Goal: Information Seeking & Learning: Learn about a topic

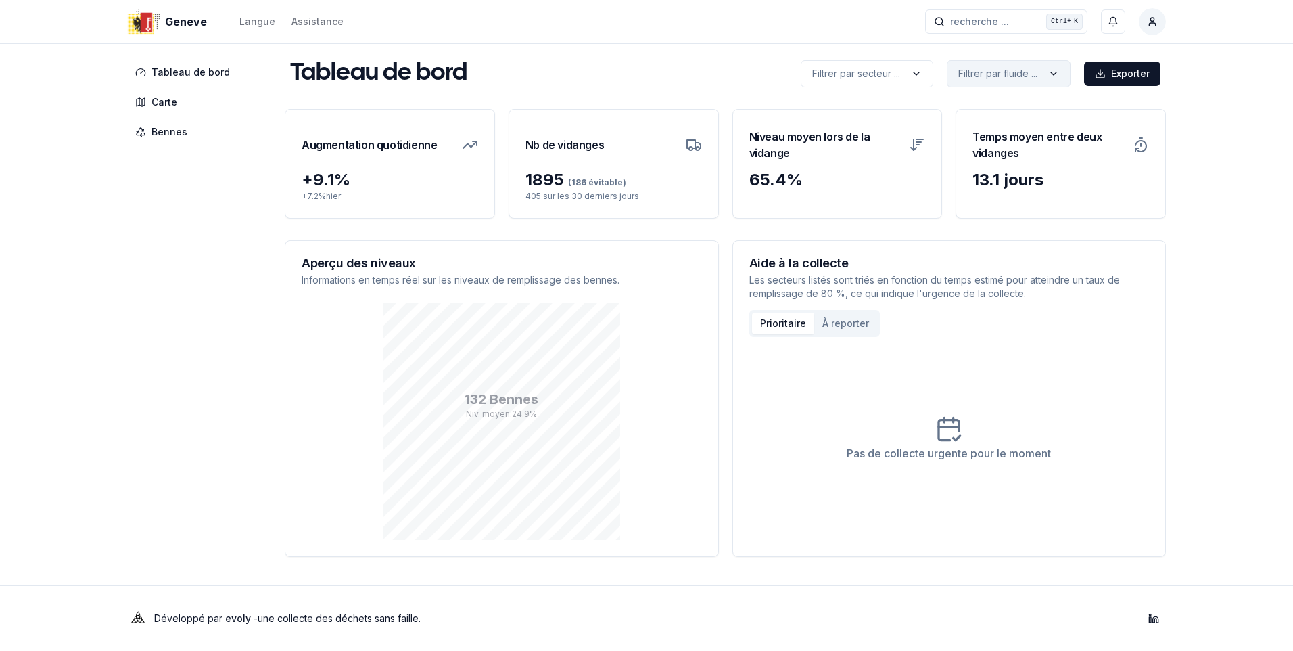
click at [1055, 67] on html "Geneve Langue Assistance recherche ... recherche ... Ctrl+ K Constantin Tableau…" at bounding box center [646, 325] width 1293 height 651
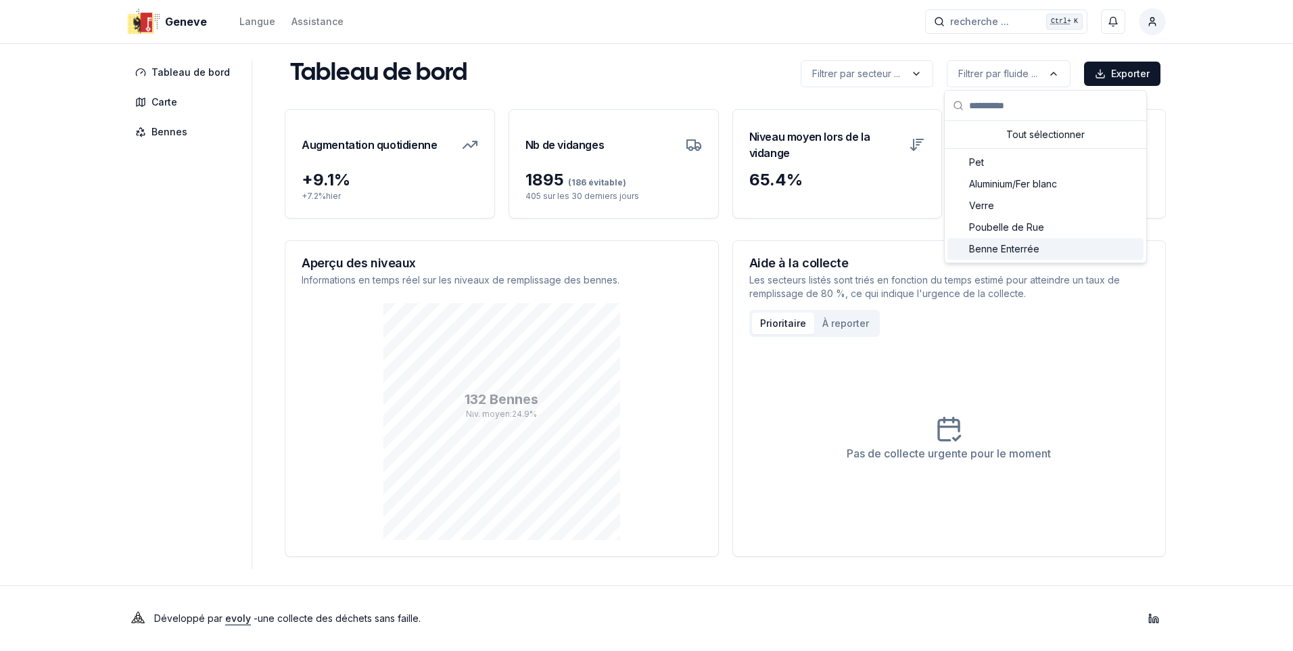
click at [1000, 247] on span "Benne Enterrée" at bounding box center [1004, 249] width 70 height 14
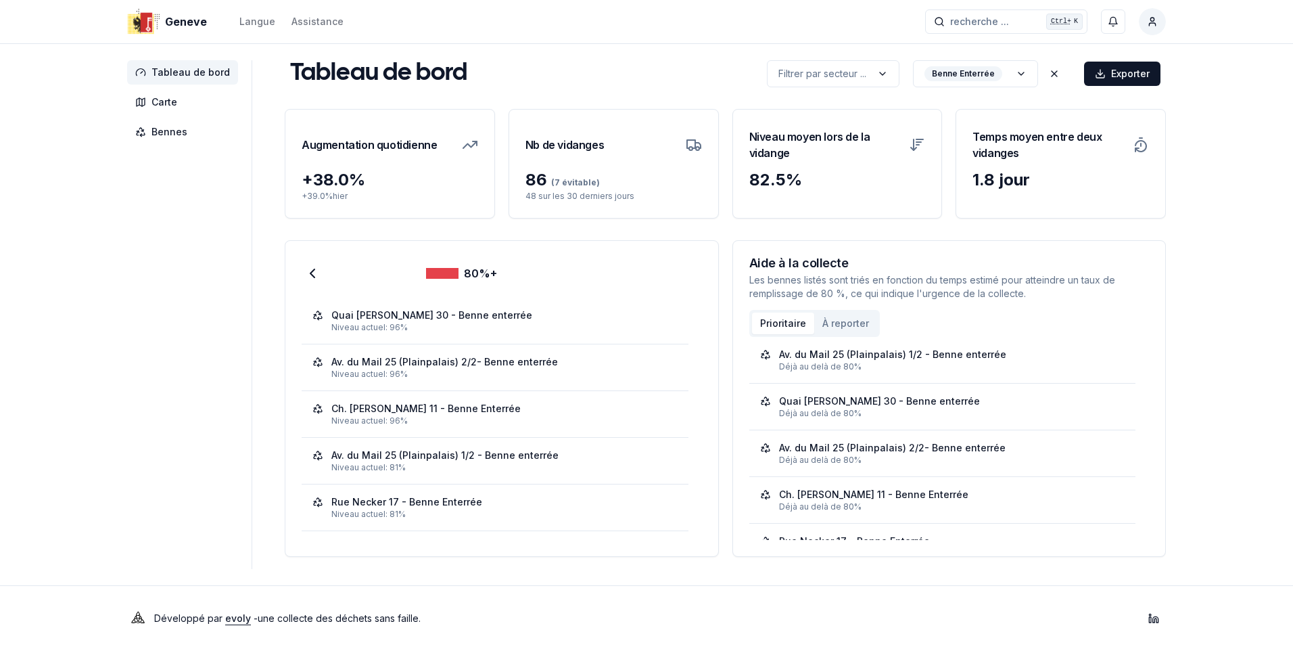
click at [200, 70] on span "Tableau de bord" at bounding box center [190, 73] width 78 height 14
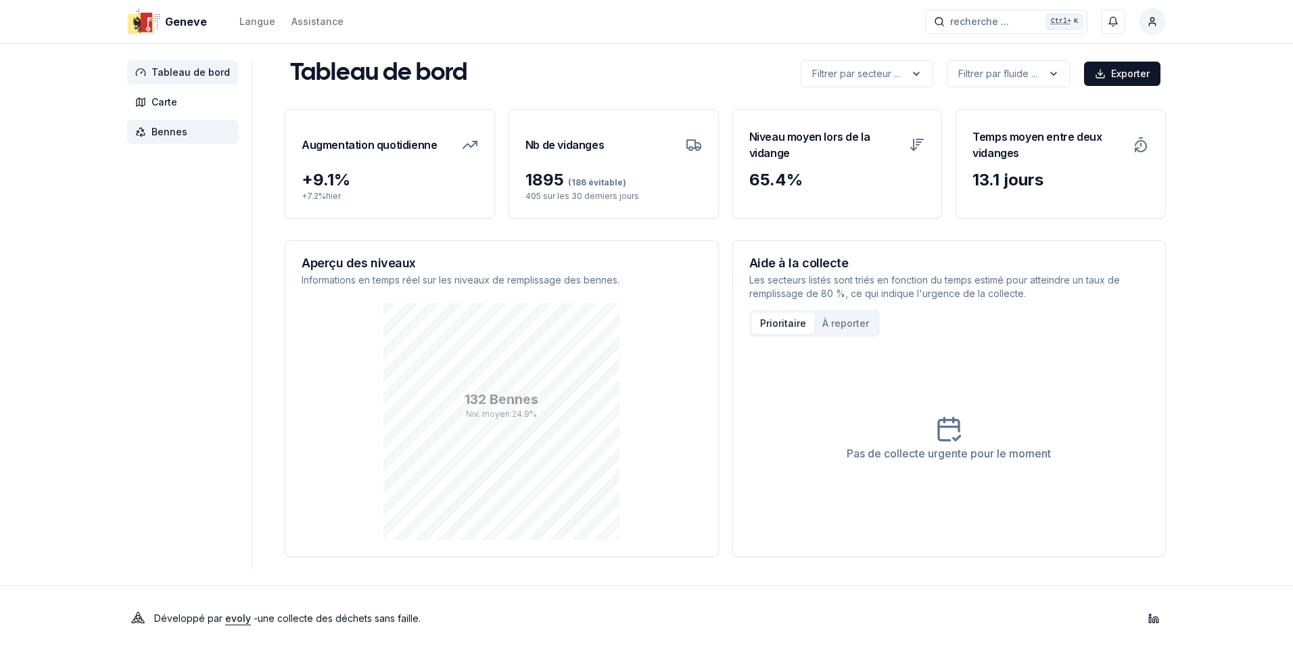
click at [160, 137] on span "Bennes" at bounding box center [169, 132] width 36 height 14
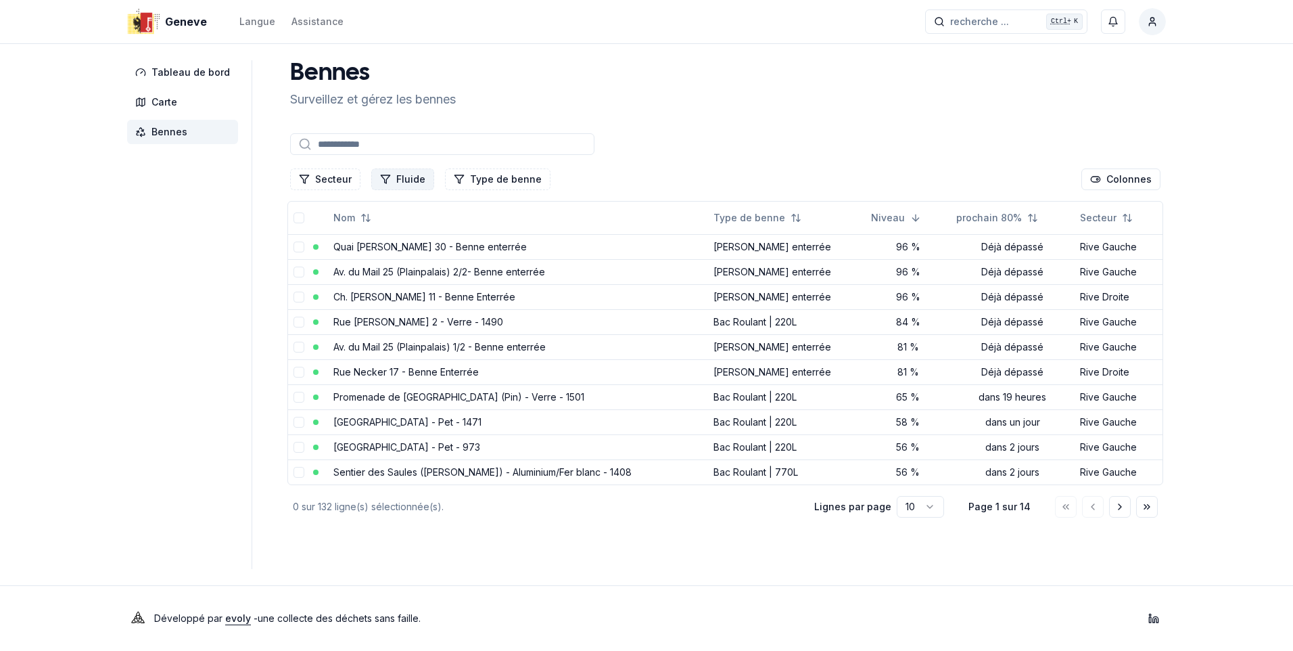
click at [392, 176] on button "Fluide" at bounding box center [402, 179] width 63 height 22
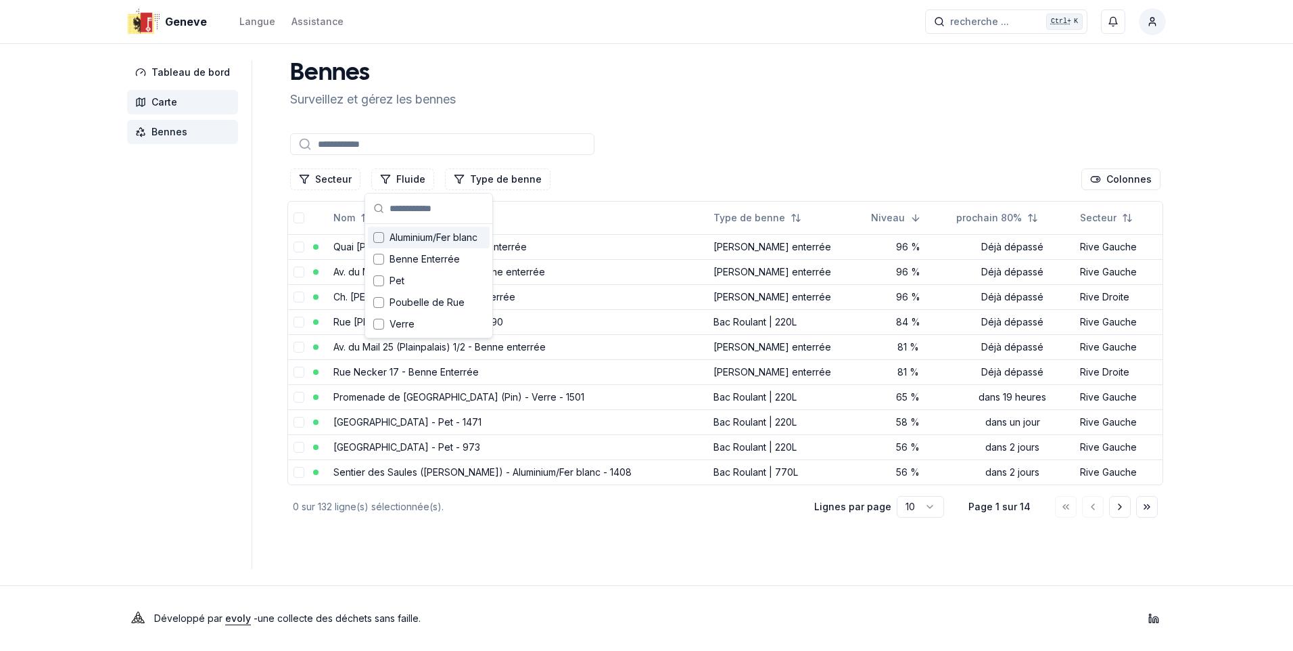
click at [156, 94] on span "Carte" at bounding box center [182, 102] width 111 height 24
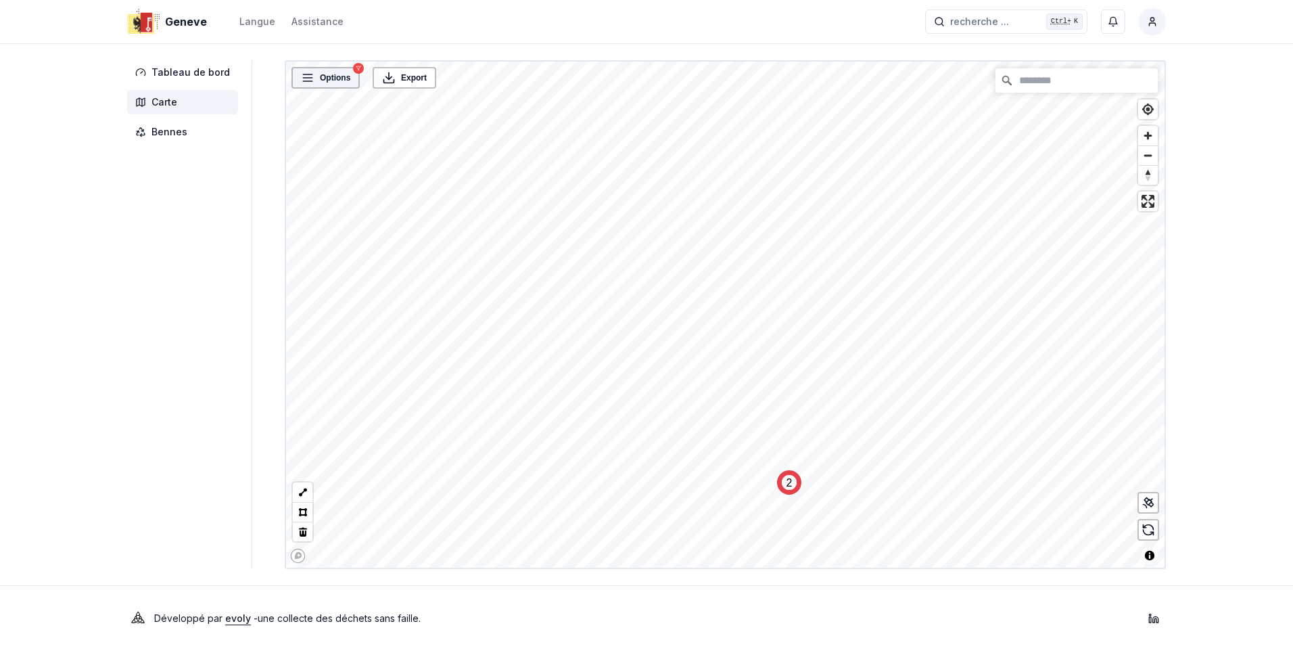
click at [337, 77] on span "Options" at bounding box center [335, 78] width 30 height 14
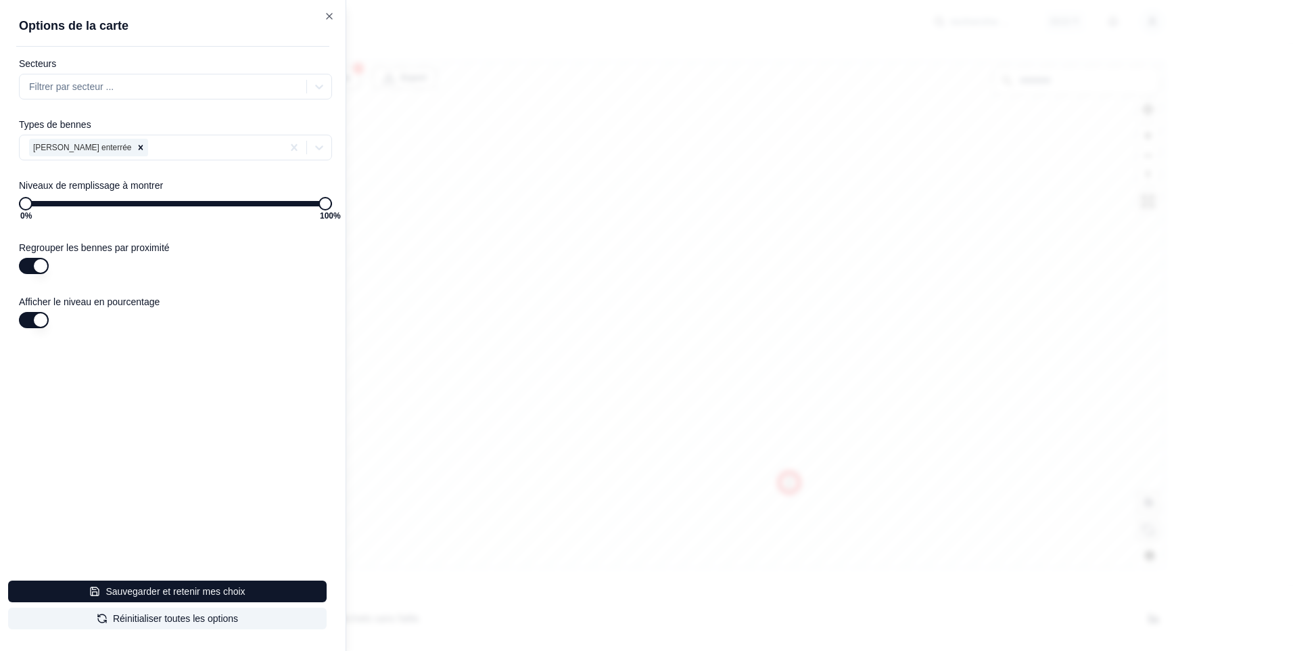
click at [488, 410] on div at bounding box center [646, 325] width 1293 height 651
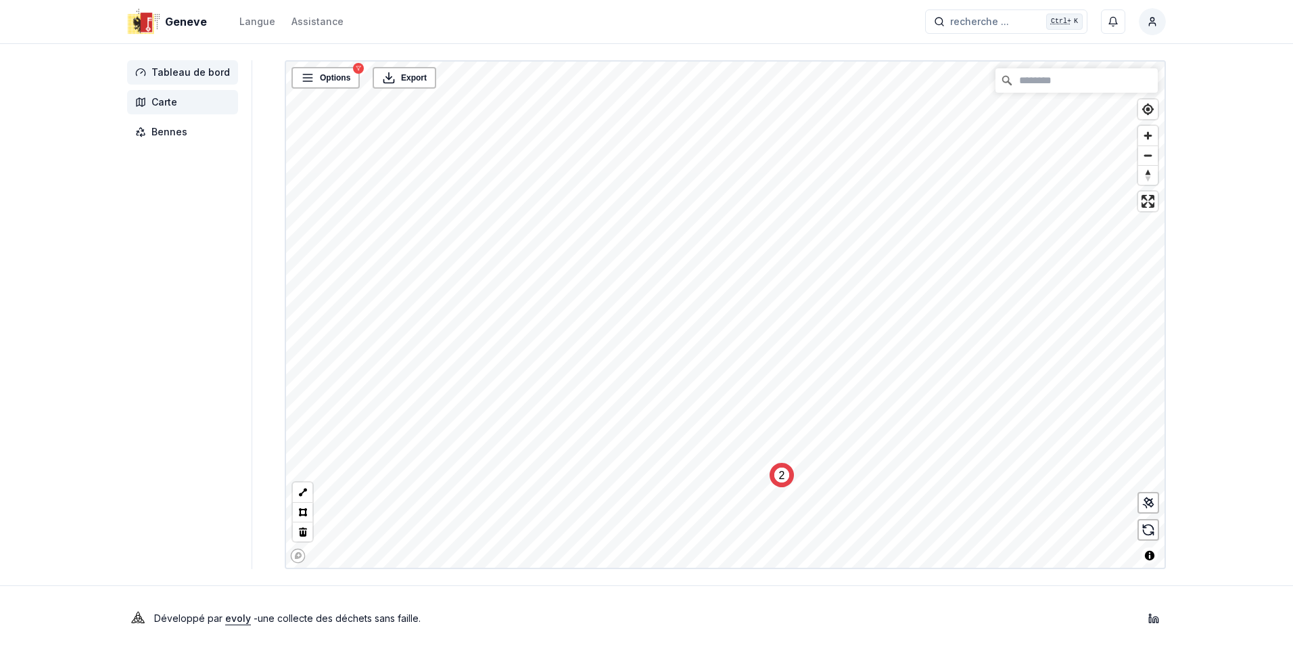
click at [179, 66] on span "Tableau de bord" at bounding box center [190, 73] width 78 height 14
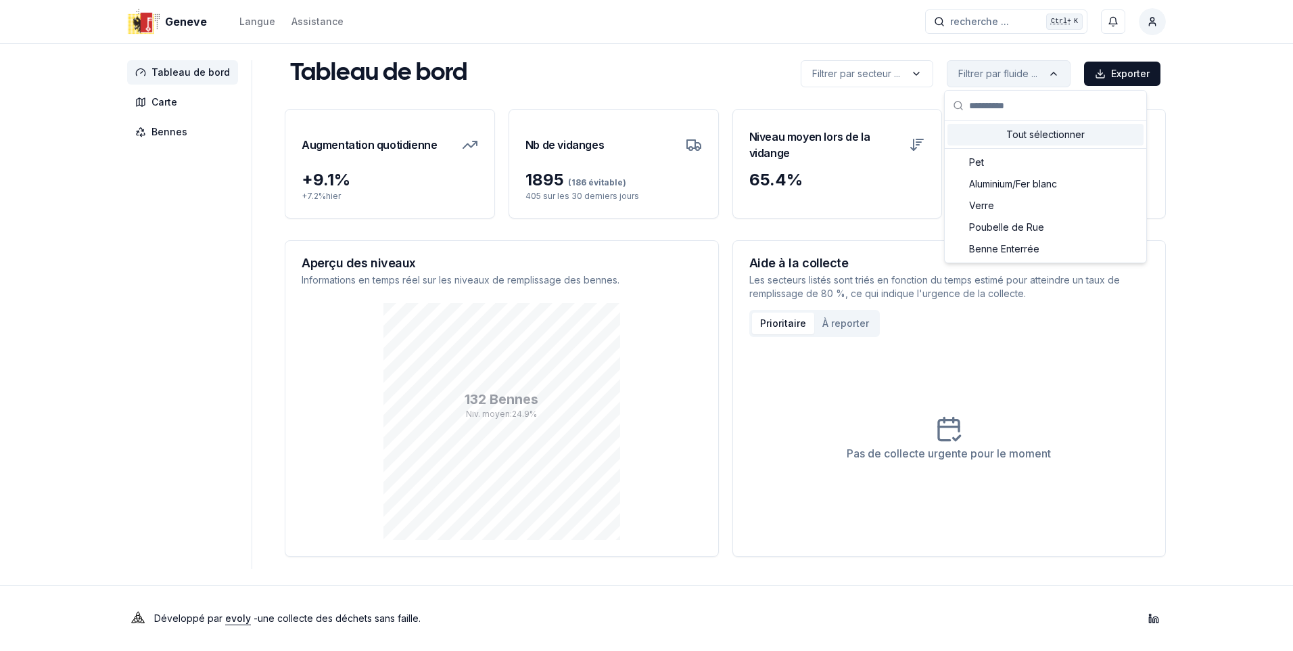
click at [1035, 72] on html "Geneve Langue Assistance recherche ... recherche ... Ctrl+ K Constantin Tableau…" at bounding box center [646, 325] width 1293 height 651
click at [1028, 251] on span "Benne Enterrée" at bounding box center [1004, 249] width 70 height 14
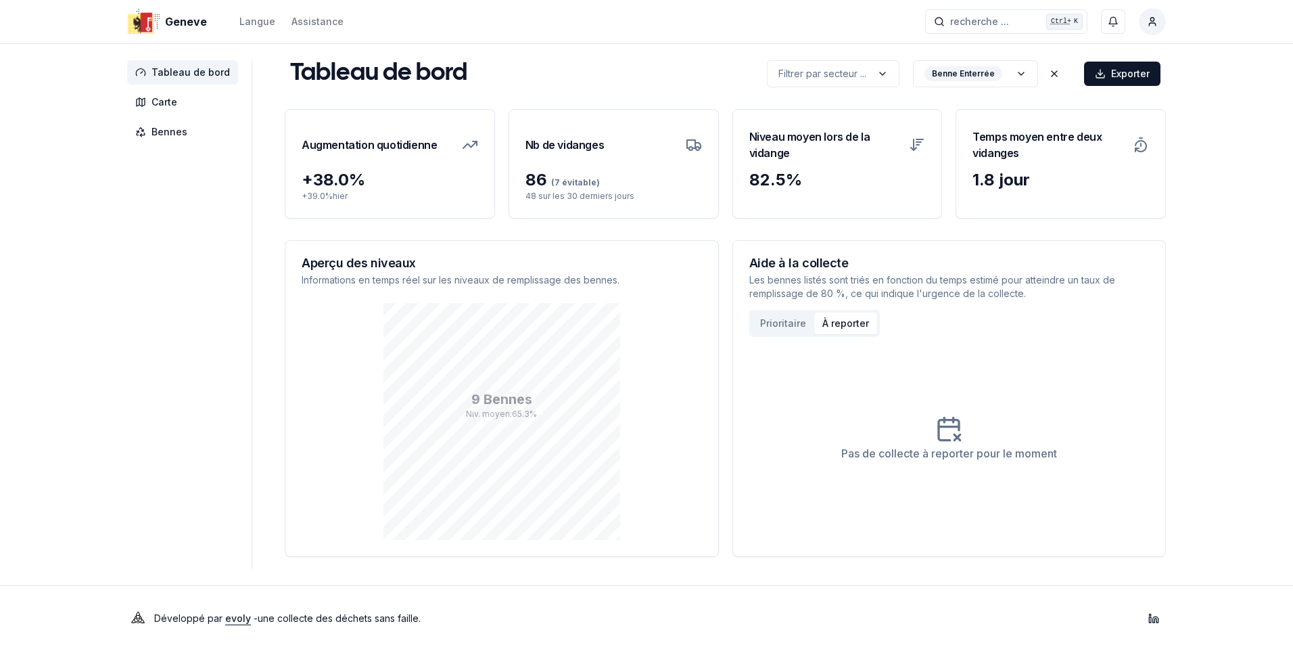
click at [838, 316] on button "À reporter" at bounding box center [845, 323] width 63 height 22
click at [786, 321] on button "Prioritaire" at bounding box center [783, 323] width 62 height 22
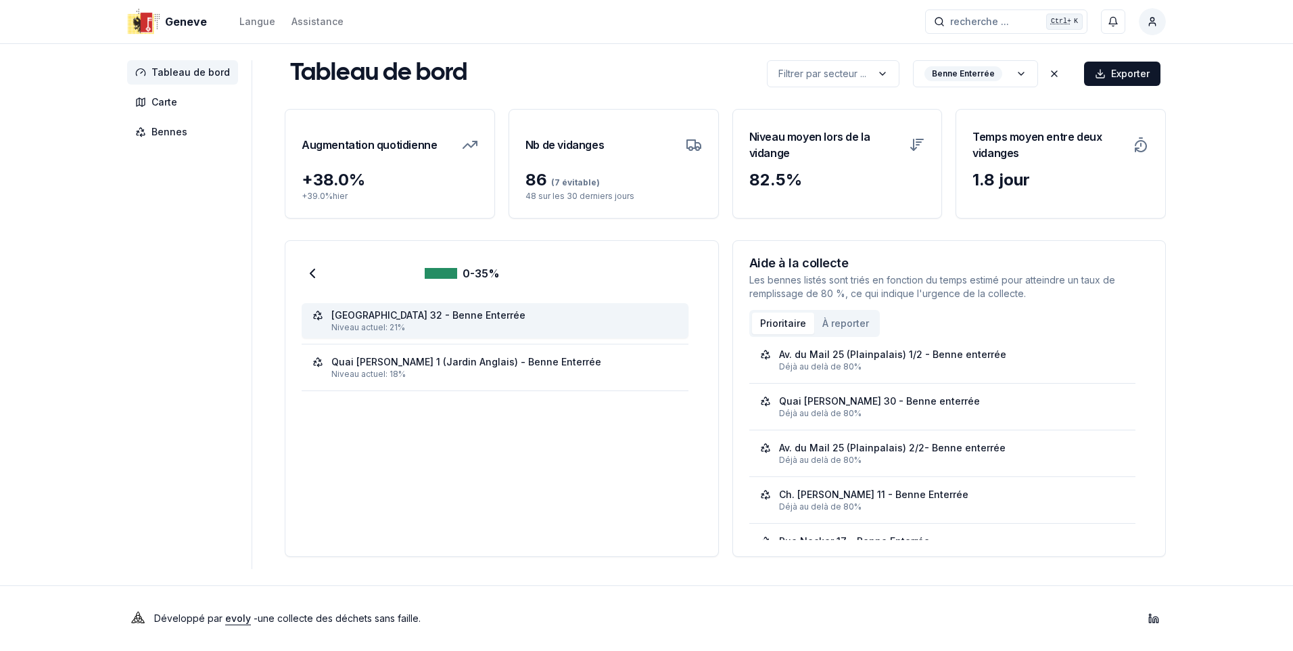
click at [433, 308] on div "[GEOGRAPHIC_DATA] 32 - Benne Enterrée" at bounding box center [428, 315] width 194 height 14
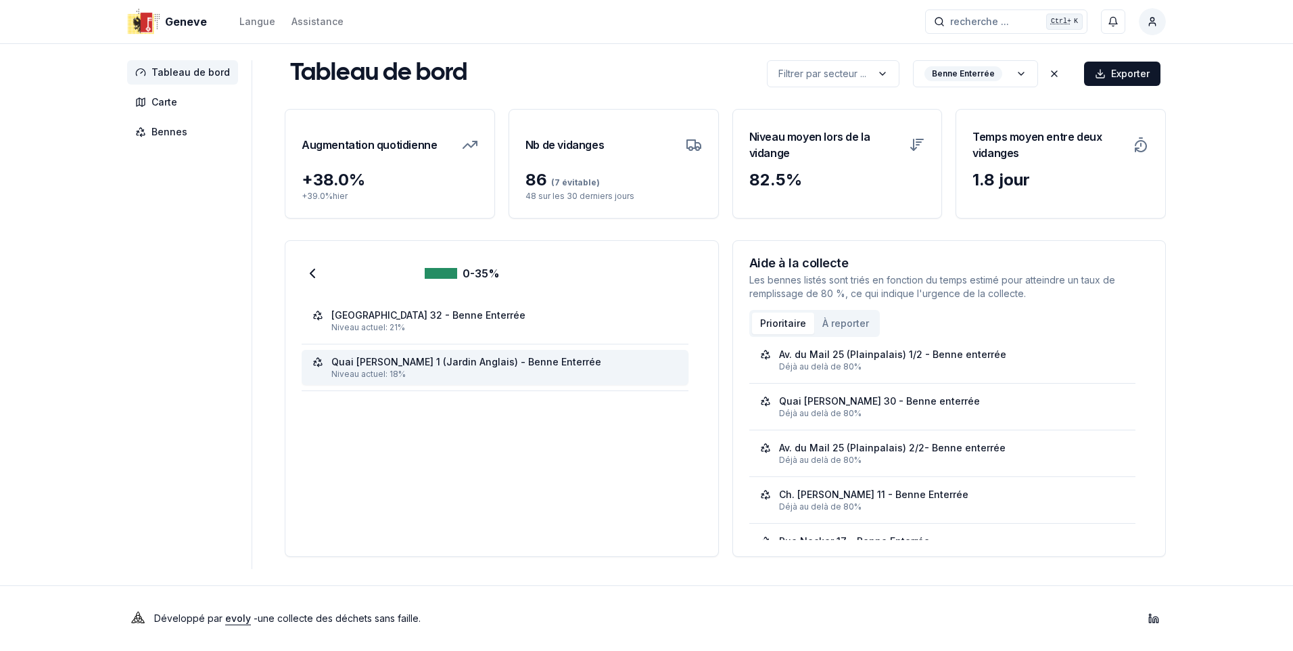
click at [428, 357] on div "Quai Gustave-Ador 1 (Jardin Anglais) - Benne Enterrée" at bounding box center [466, 362] width 270 height 14
click at [170, 97] on span "Carte" at bounding box center [164, 102] width 26 height 14
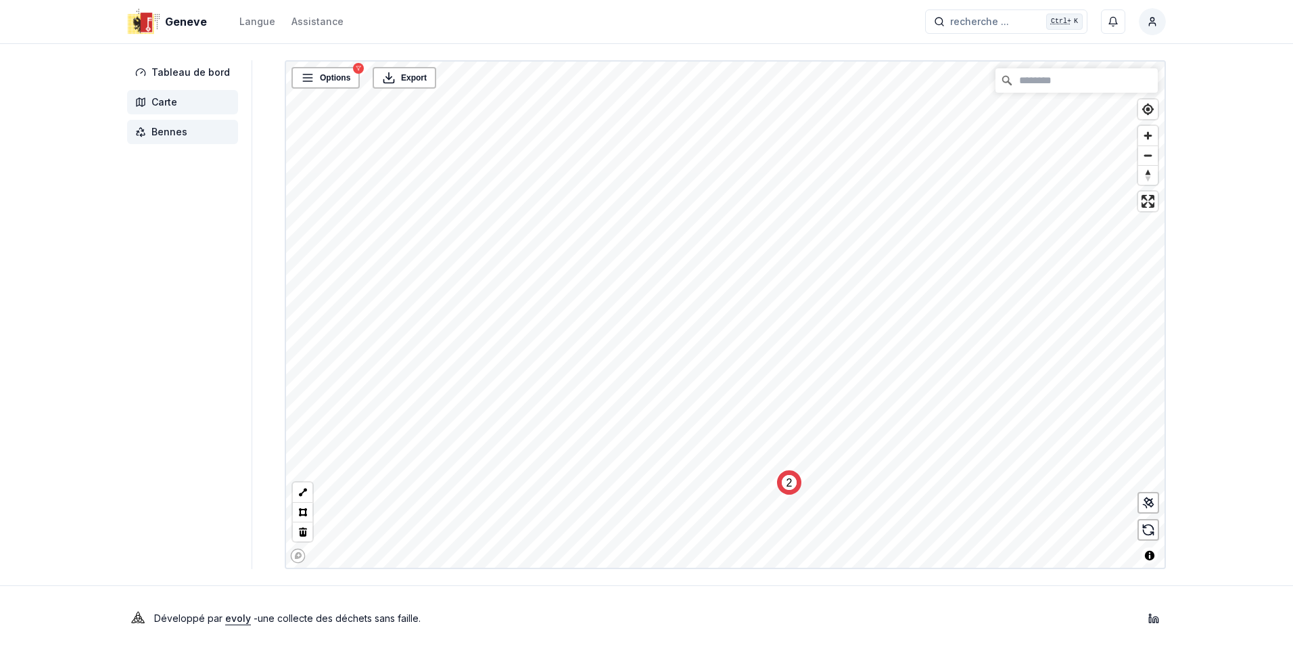
click at [179, 130] on span "Bennes" at bounding box center [169, 132] width 36 height 14
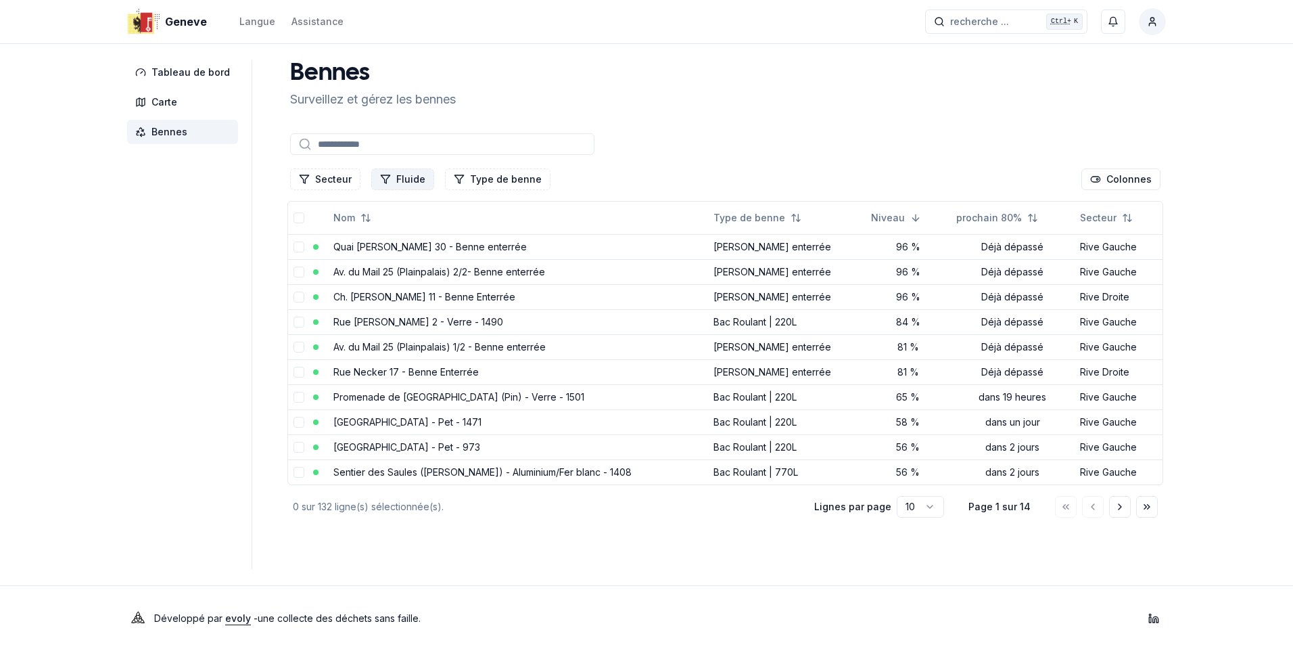
click at [412, 178] on button "Fluide" at bounding box center [402, 179] width 63 height 22
click at [437, 256] on span "Benne Enterrée" at bounding box center [424, 259] width 70 height 14
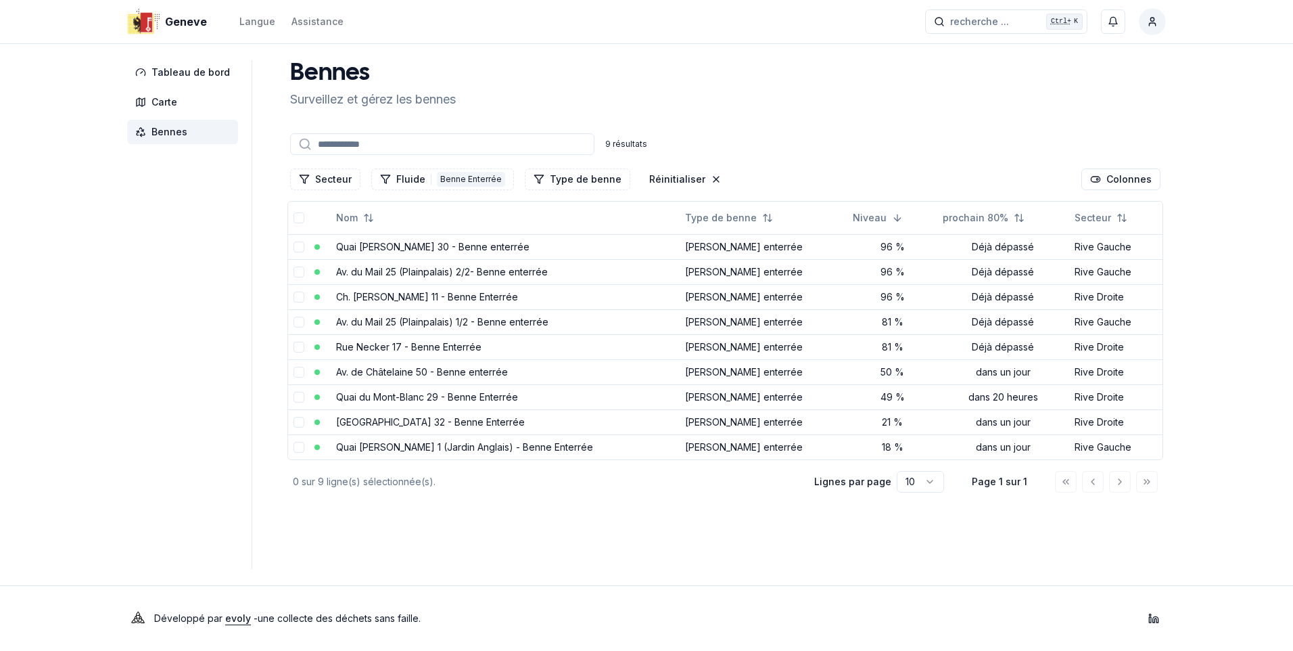
click at [619, 598] on div "Développé par evoly - une collecte des déchets sans faille . Linkedin" at bounding box center [646, 618] width 1082 height 65
click at [396, 246] on link "Quai Ernest-Ansermet 30 - Benne enterrée" at bounding box center [432, 246] width 193 height 11
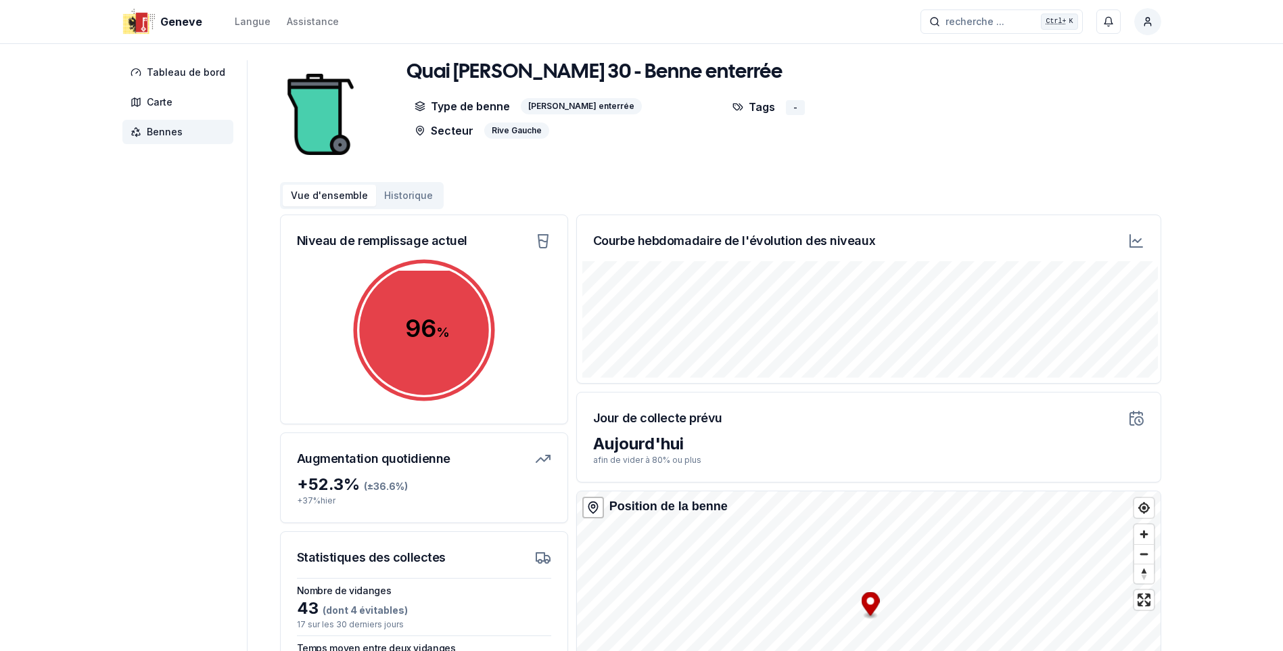
click at [1137, 236] on icon at bounding box center [1136, 241] width 16 height 16
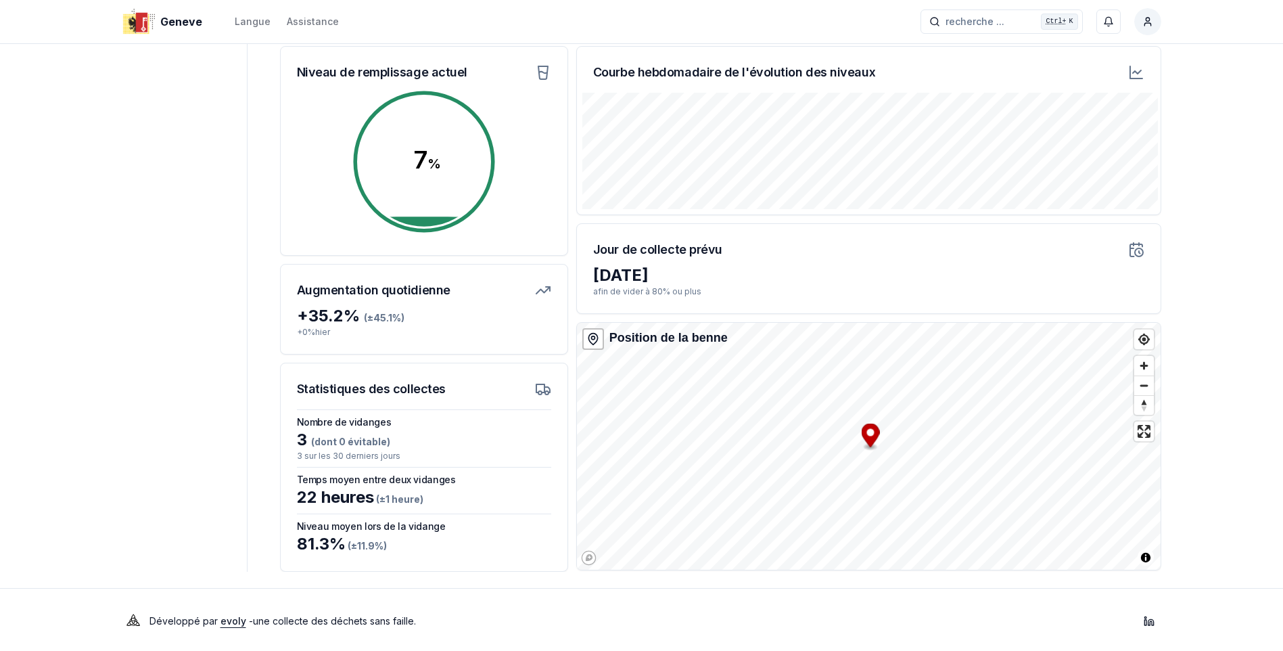
scroll to position [171, 0]
